Goal: Navigation & Orientation: Find specific page/section

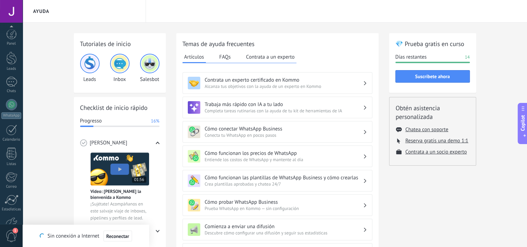
scroll to position [43, 0]
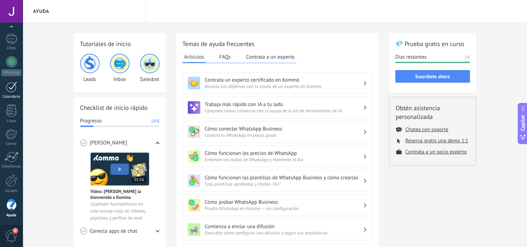
click at [10, 86] on div at bounding box center [11, 87] width 11 height 11
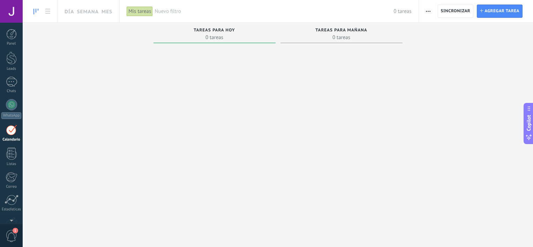
click at [13, 132] on div at bounding box center [11, 129] width 11 height 11
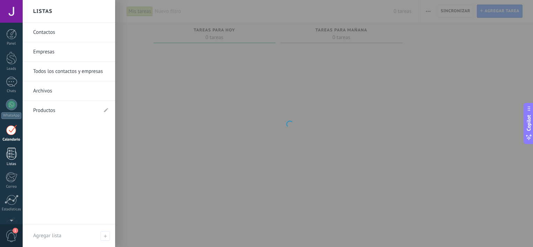
click at [11, 153] on div at bounding box center [11, 153] width 10 height 12
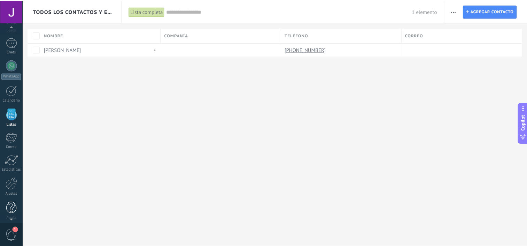
scroll to position [43, 0]
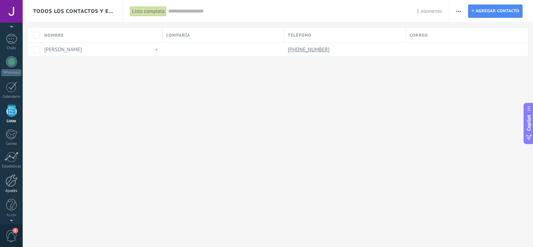
click at [10, 181] on div at bounding box center [12, 180] width 12 height 12
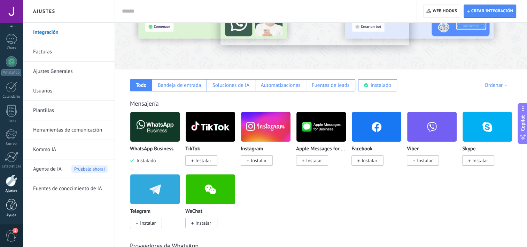
scroll to position [70, 0]
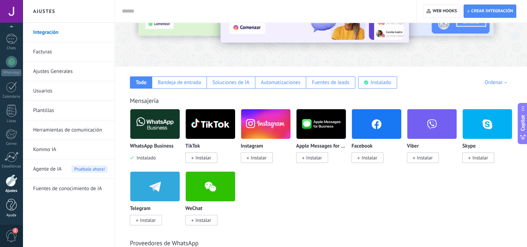
click at [10, 207] on div at bounding box center [11, 205] width 10 height 12
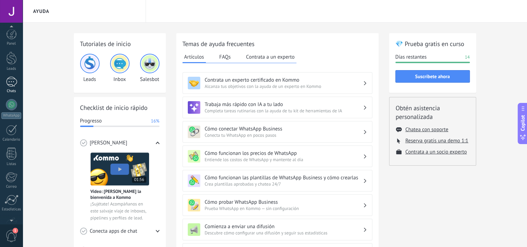
click at [10, 81] on div at bounding box center [11, 82] width 11 height 10
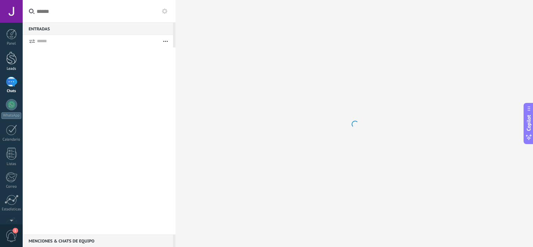
click at [13, 59] on div at bounding box center [11, 58] width 10 height 13
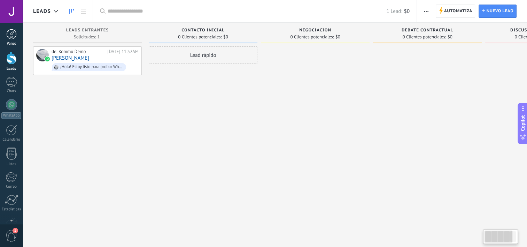
click at [11, 35] on div at bounding box center [11, 34] width 10 height 10
